Goal: Book appointment/travel/reservation

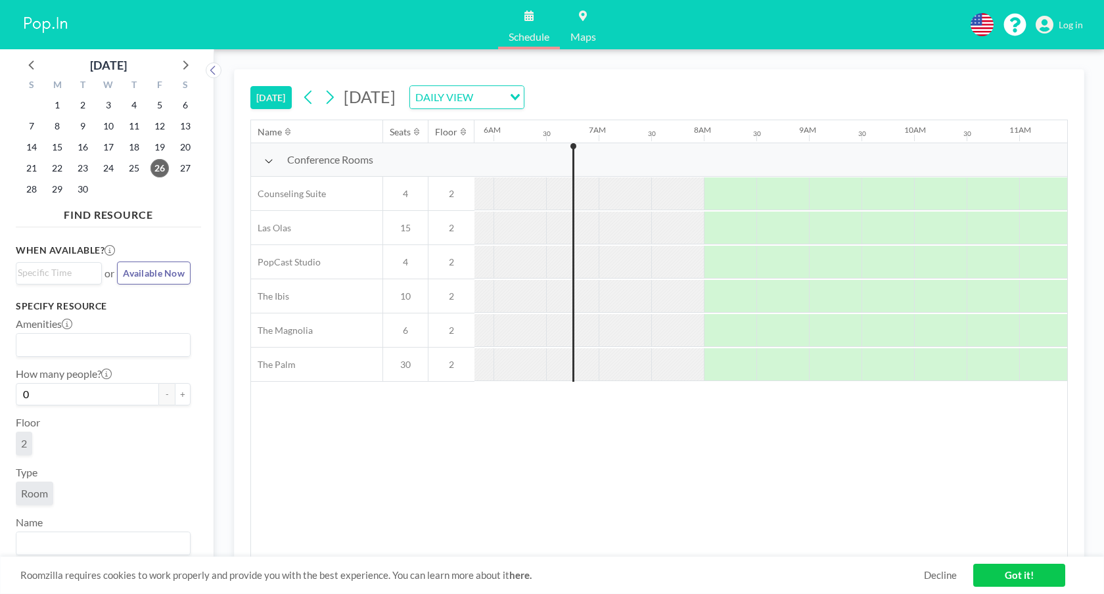
scroll to position [0, 631]
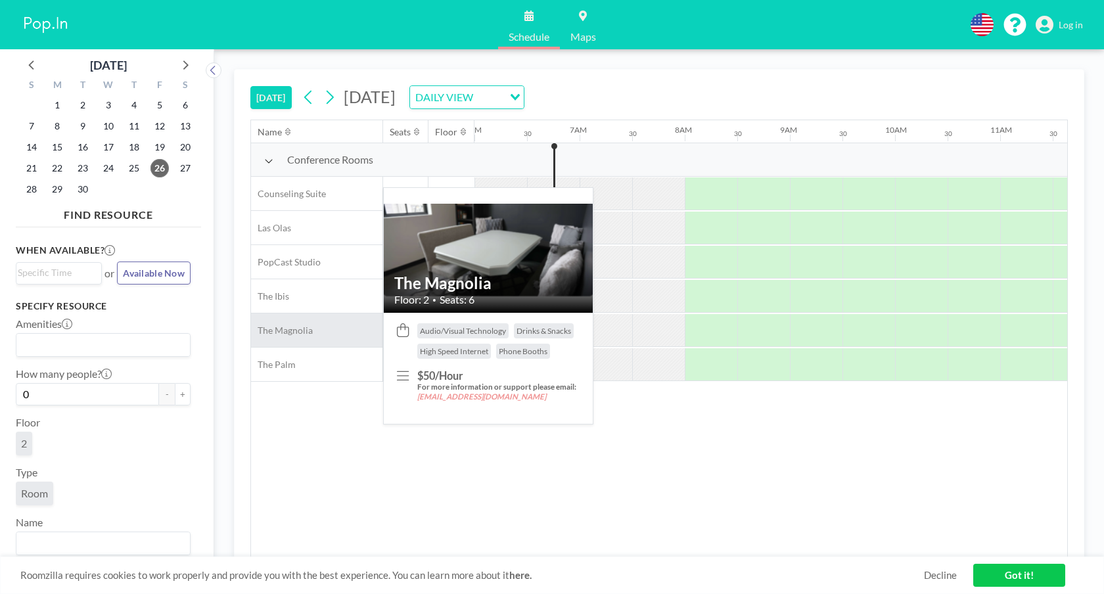
click at [313, 329] on div "The Magnolia" at bounding box center [316, 330] width 131 height 34
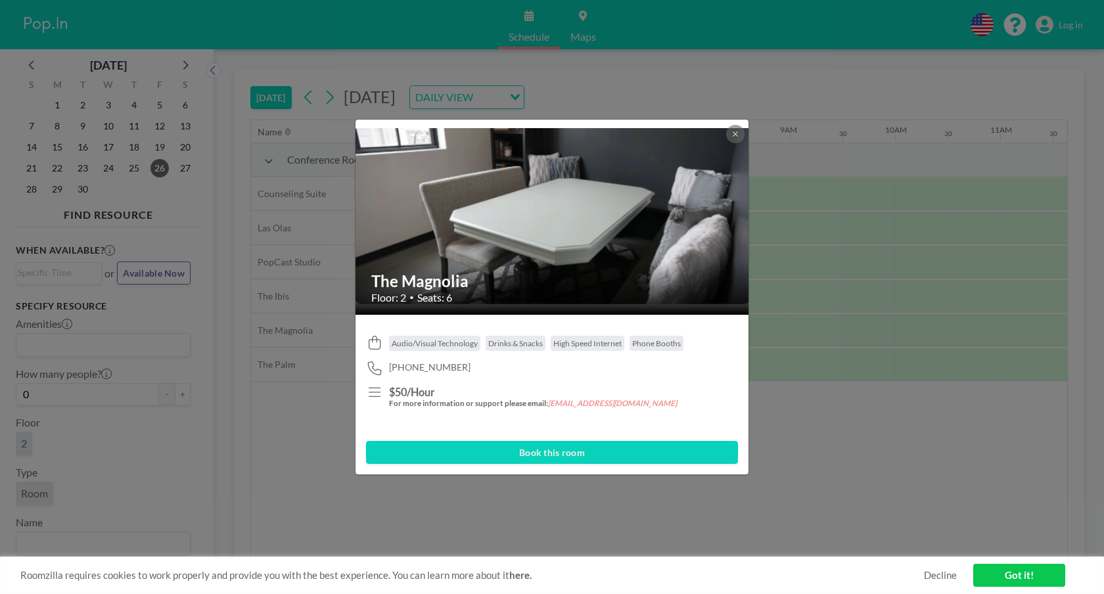
click at [729, 144] on img at bounding box center [552, 216] width 394 height 177
click at [736, 133] on icon at bounding box center [735, 134] width 8 height 8
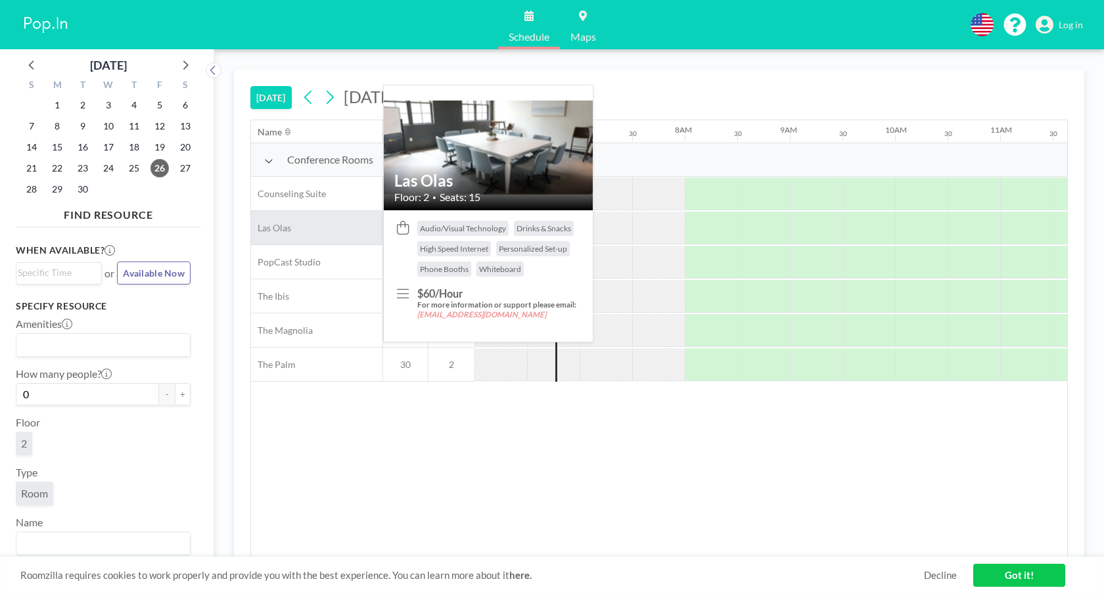
click at [325, 223] on div "Las Olas" at bounding box center [316, 228] width 131 height 34
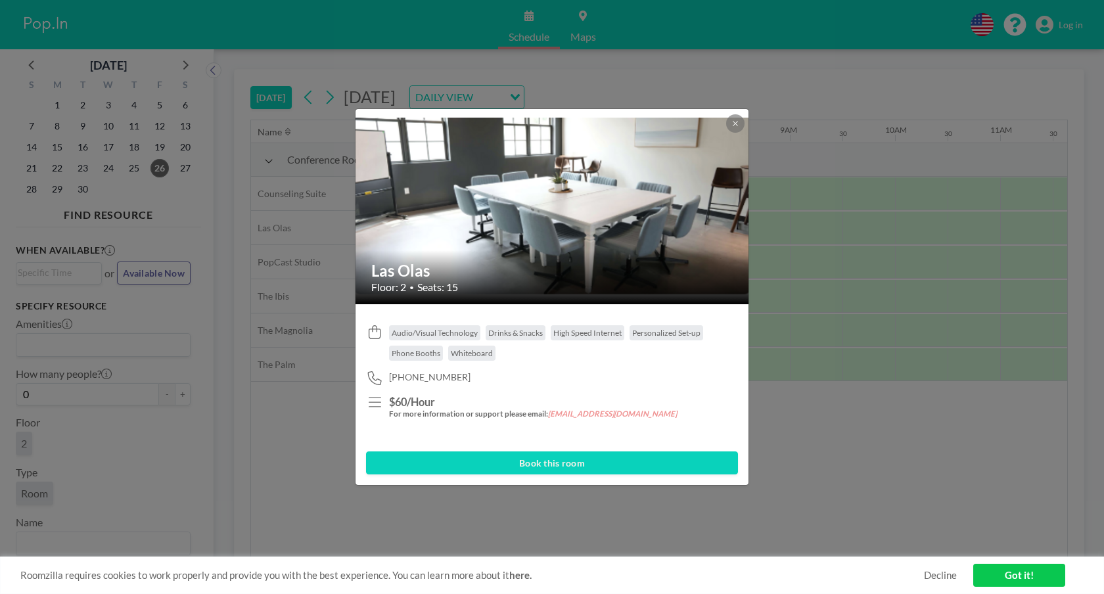
click at [608, 238] on img at bounding box center [552, 206] width 394 height 177
click at [740, 121] on button at bounding box center [735, 123] width 18 height 18
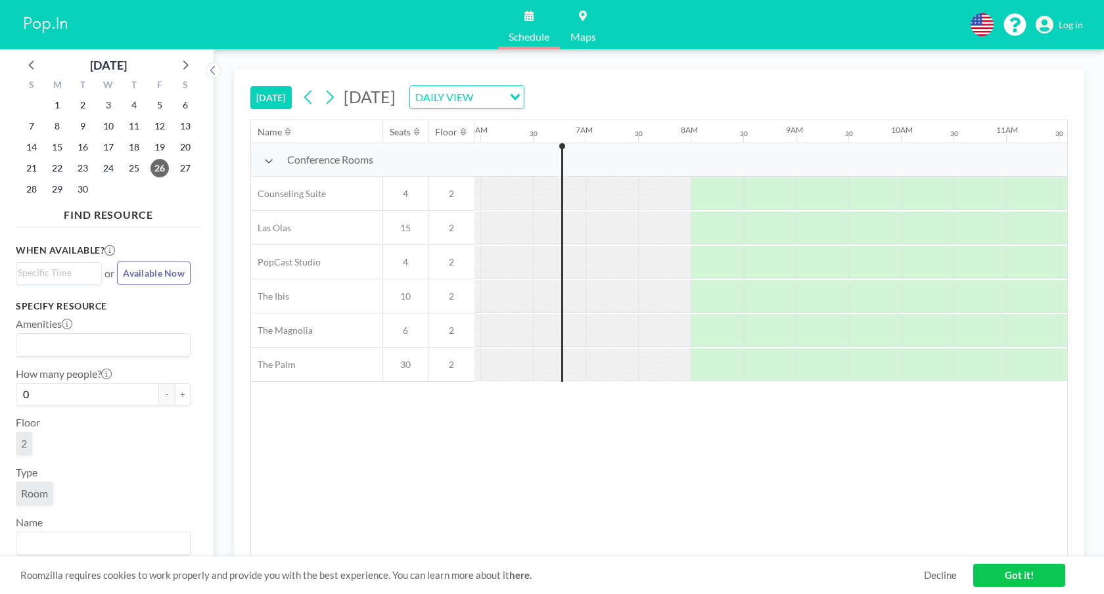
scroll to position [0, 631]
